Goal: Information Seeking & Learning: Learn about a topic

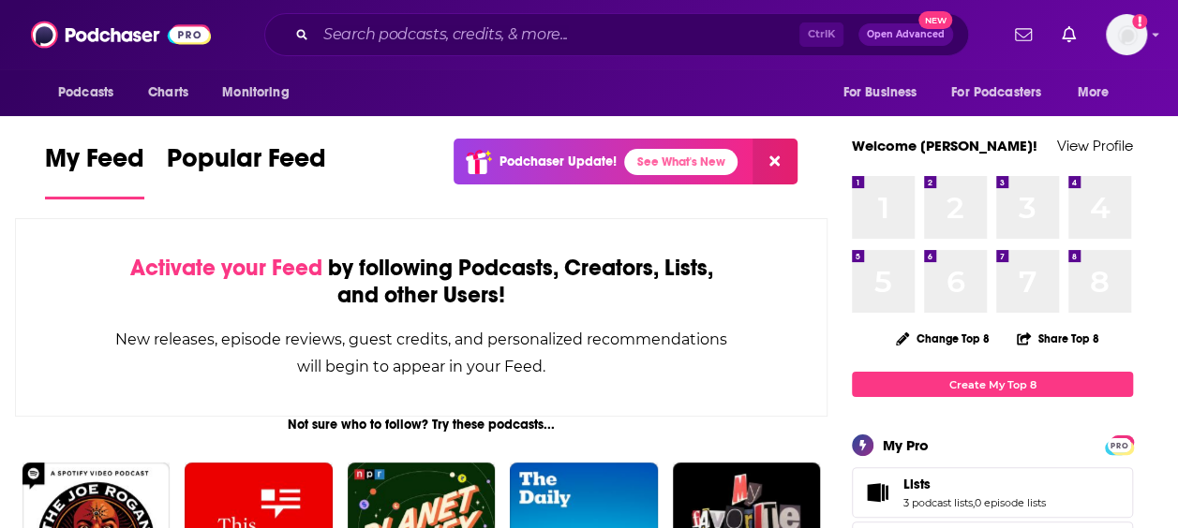
click at [412, 49] on div "Ctrl K Open Advanced New" at bounding box center [616, 34] width 705 height 43
click at [407, 45] on input "Search podcasts, credits, & more..." at bounding box center [558, 35] width 484 height 30
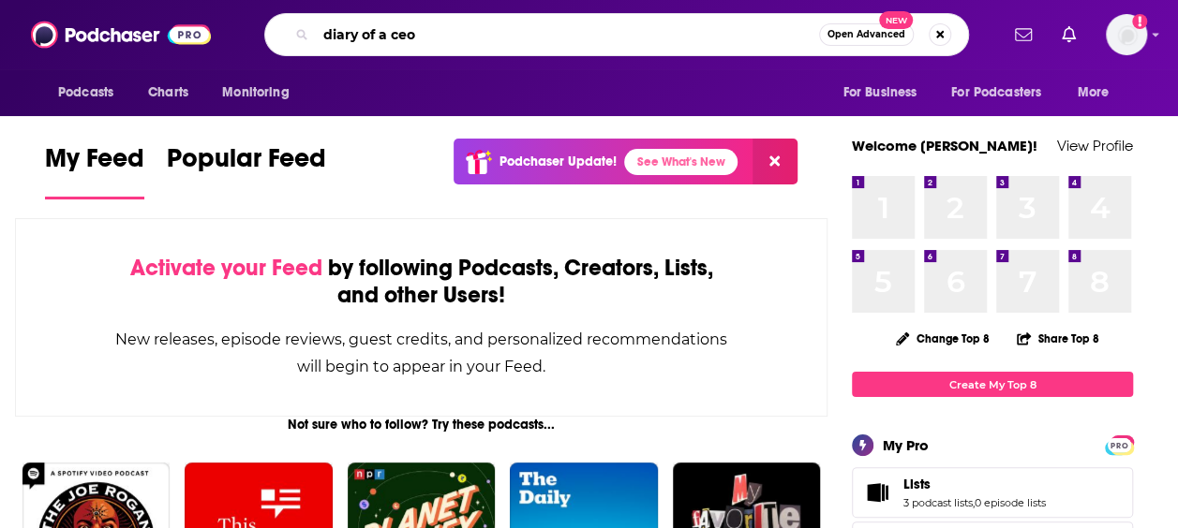
type input "diary of a ceo"
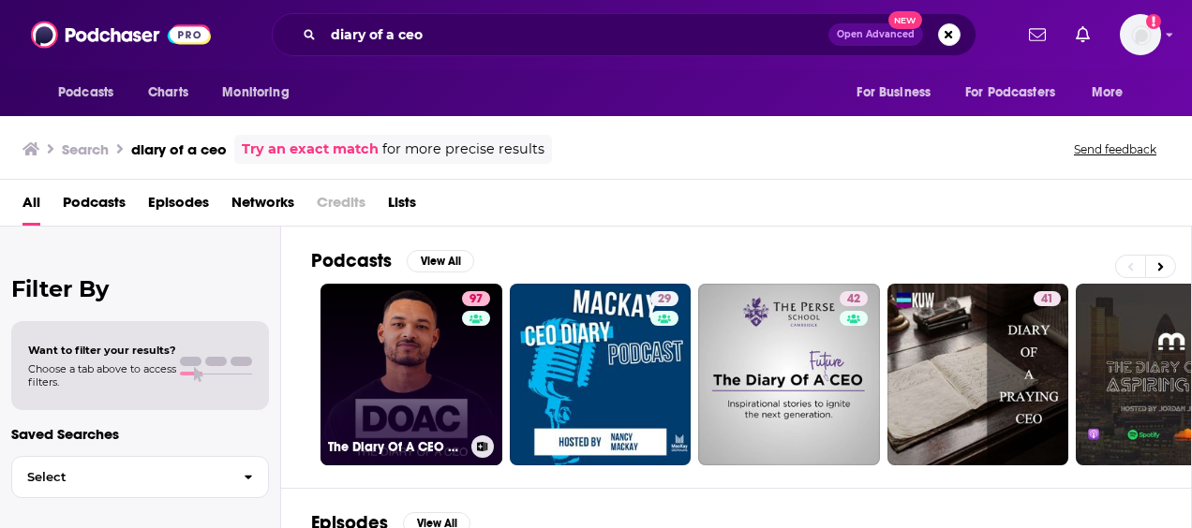
click at [416, 409] on link "97 The Diary Of A CEO with [PERSON_NAME]" at bounding box center [411, 375] width 182 height 182
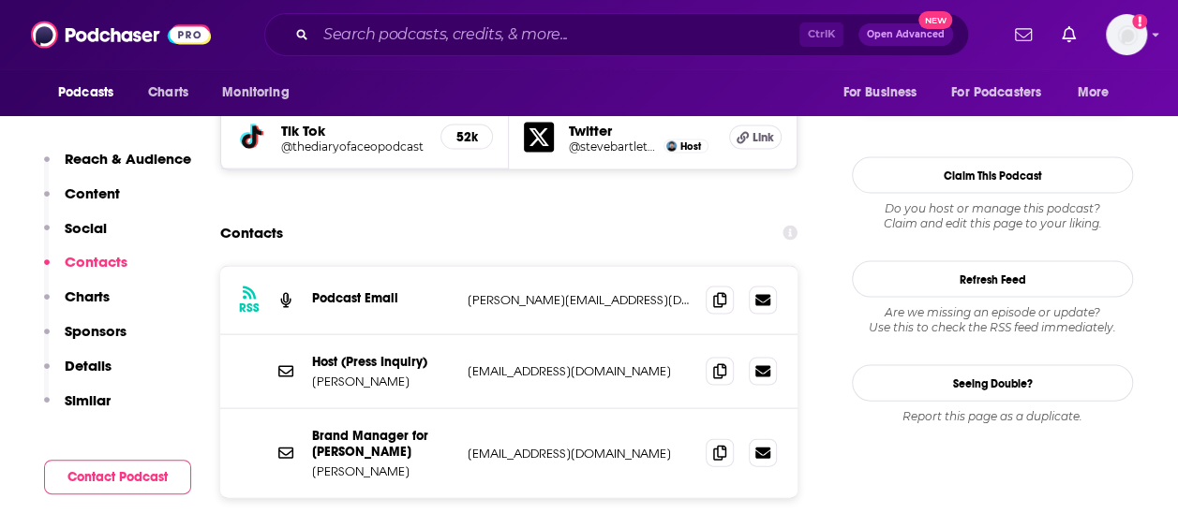
scroll to position [1823, 0]
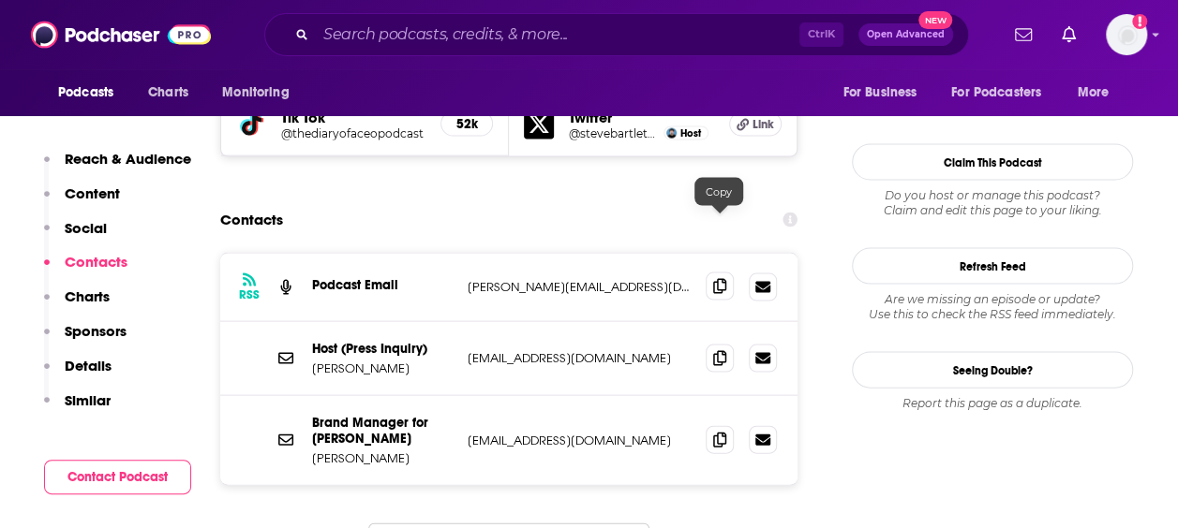
click at [720, 273] on span at bounding box center [720, 287] width 28 height 28
